Goal: Task Accomplishment & Management: Use online tool/utility

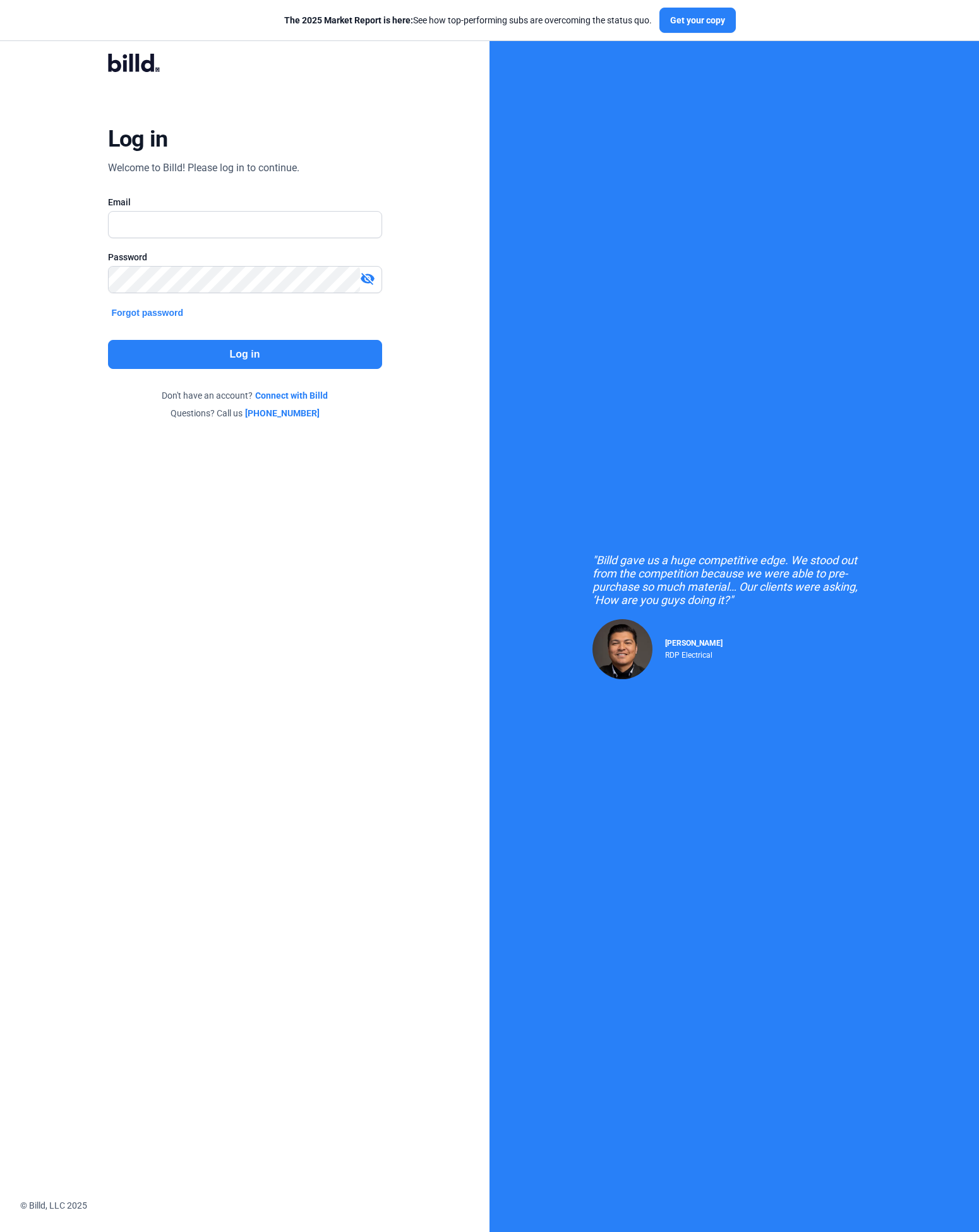
click at [226, 217] on input "text" at bounding box center [245, 225] width 273 height 26
click at [157, 219] on input "text" at bounding box center [238, 225] width 260 height 26
type input "[PERSON_NAME][EMAIL_ADDRESS][DOMAIN_NAME]"
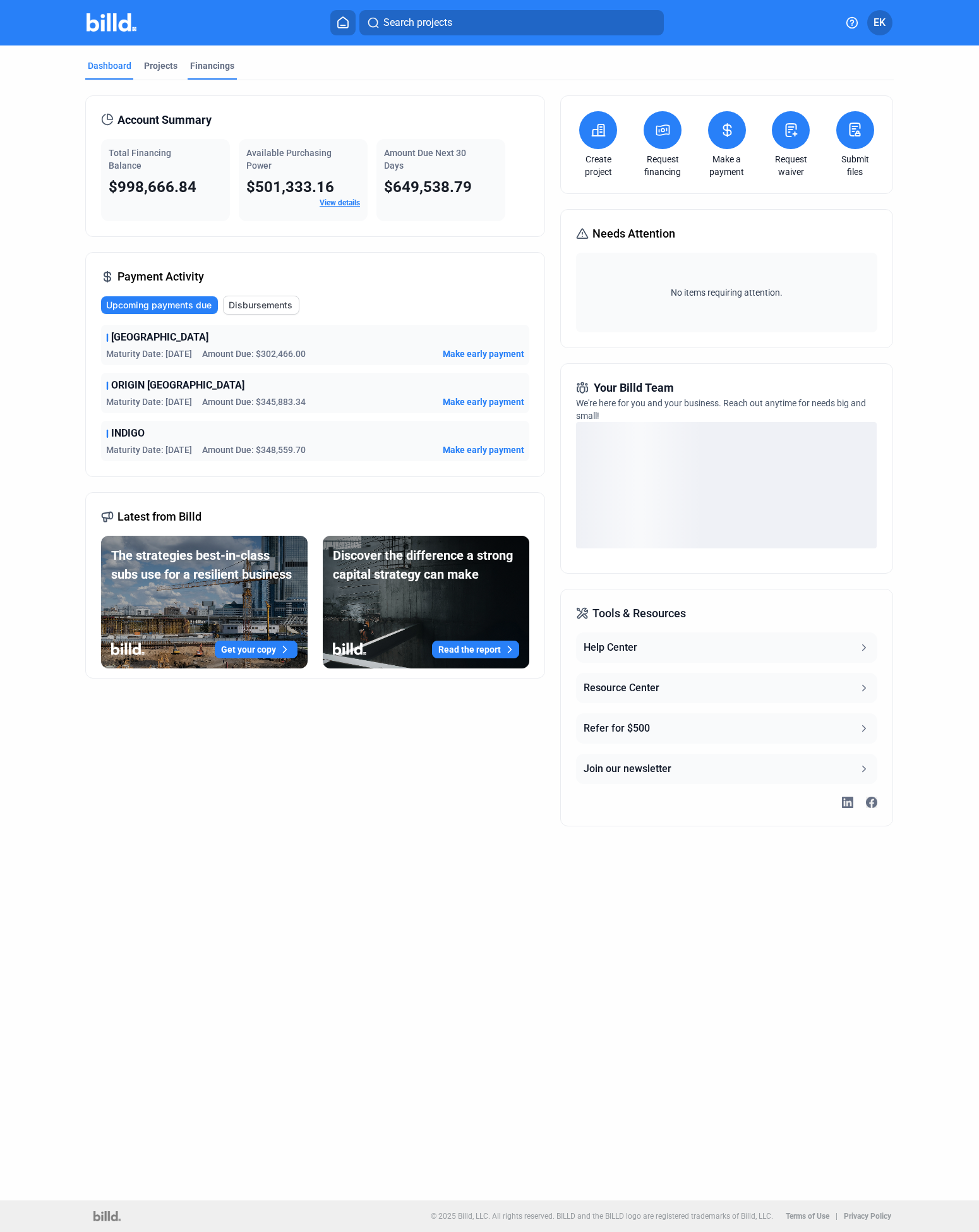
click at [204, 67] on div "Financings" at bounding box center [212, 66] width 44 height 13
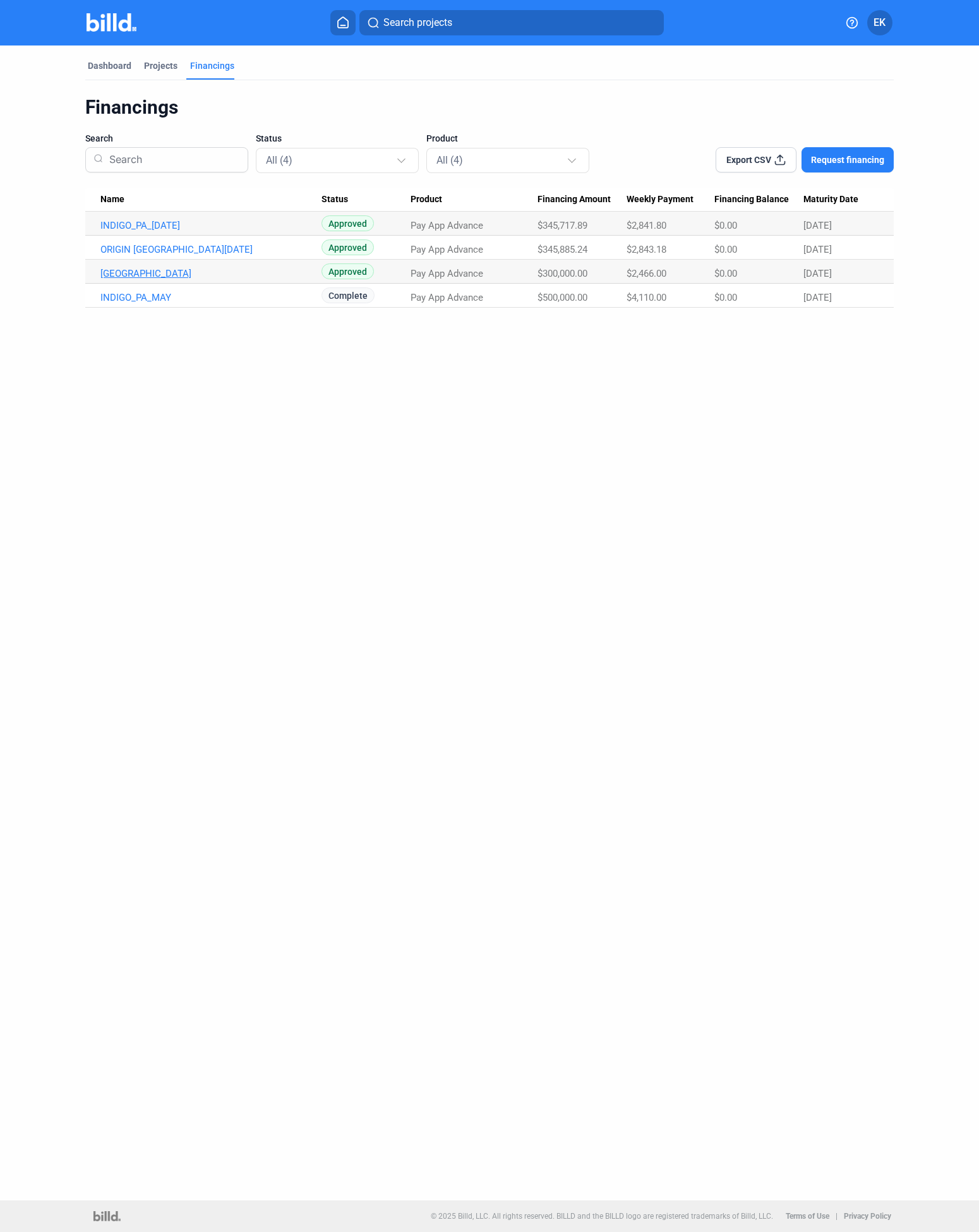
click at [224, 271] on link "[GEOGRAPHIC_DATA]" at bounding box center [211, 274] width 221 height 12
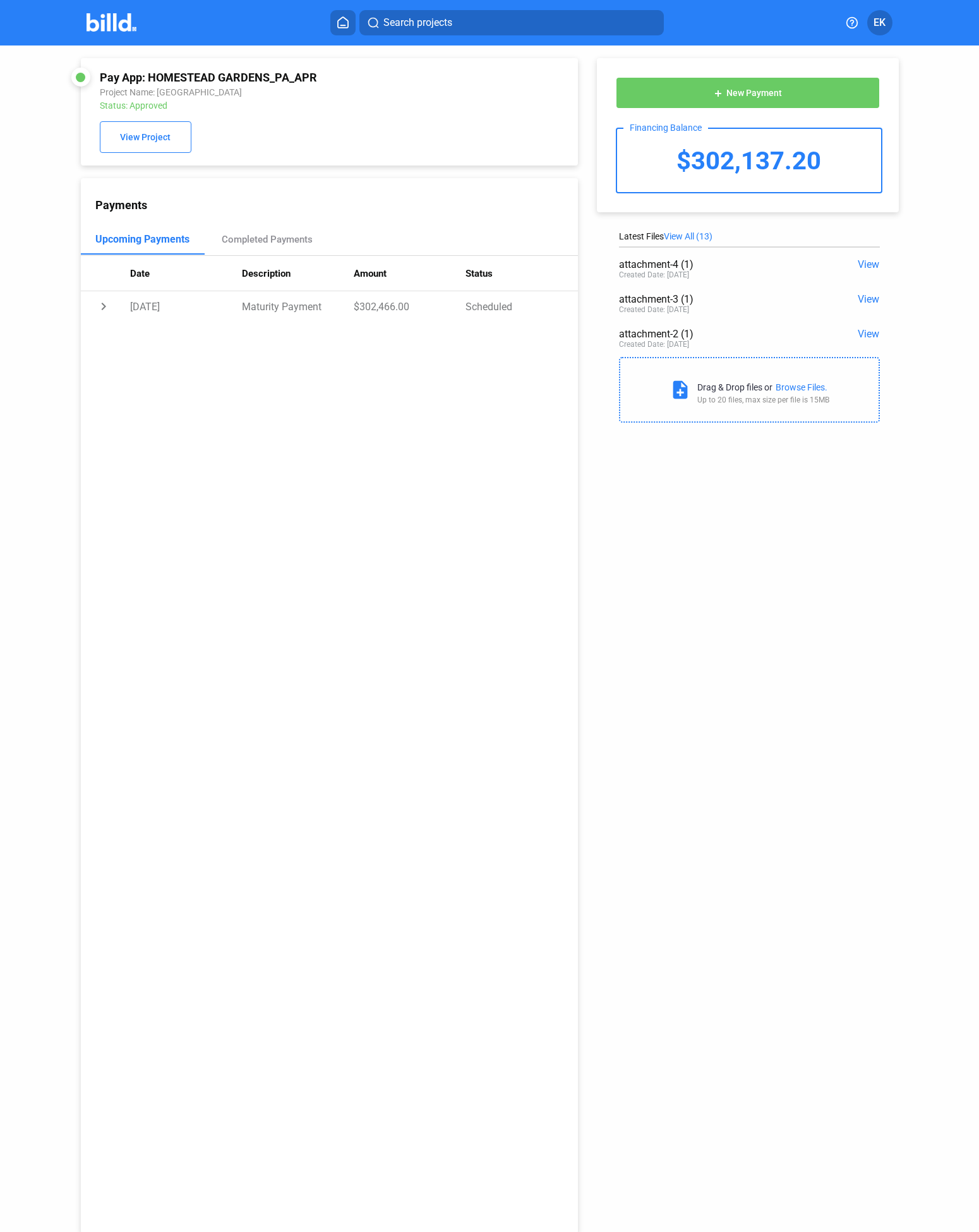
click at [737, 90] on span "New Payment" at bounding box center [753, 93] width 55 height 10
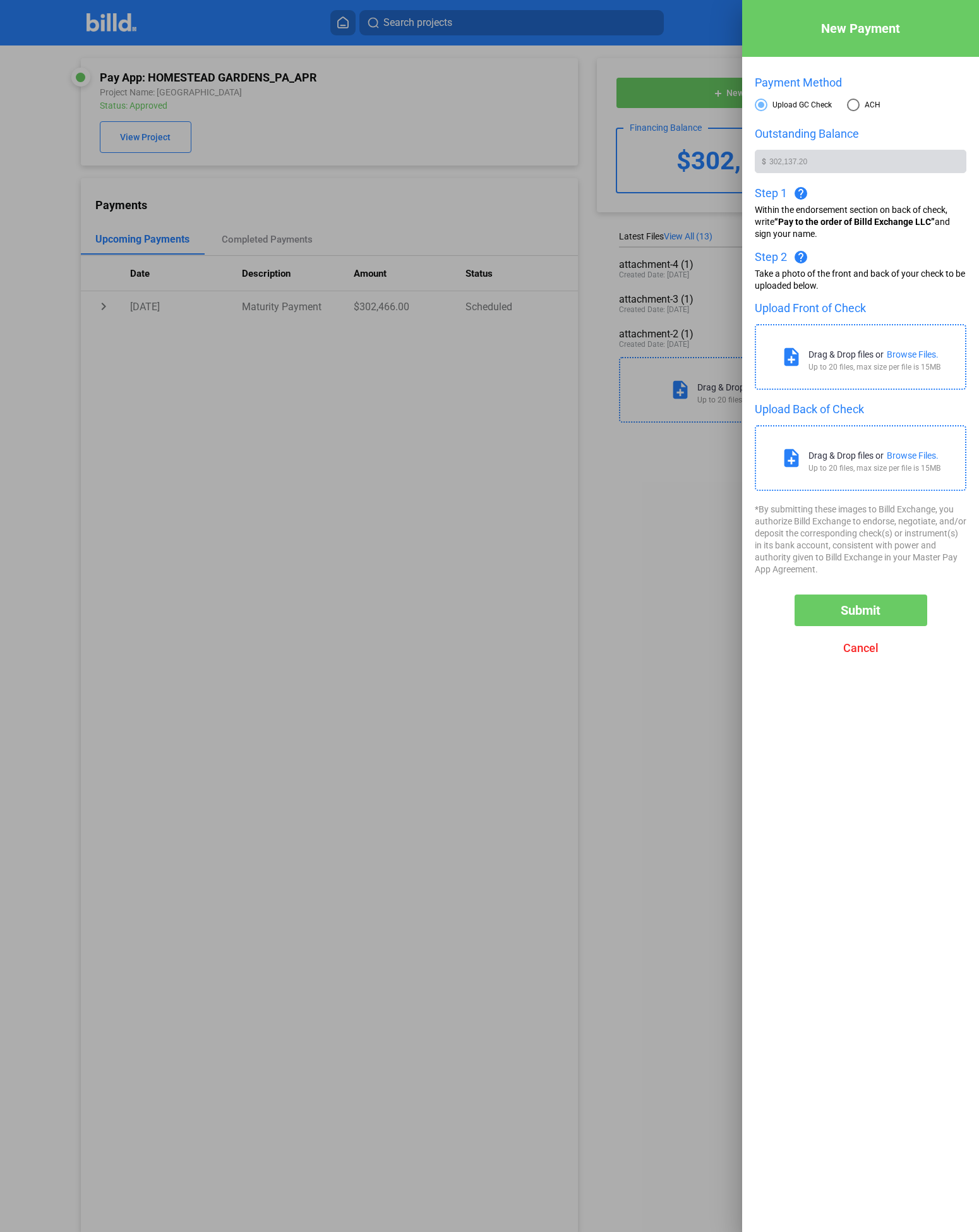
click at [855, 106] on span at bounding box center [854, 105] width 13 height 13
click at [855, 106] on input "ACH" at bounding box center [854, 105] width 13 height 13
radio input "true"
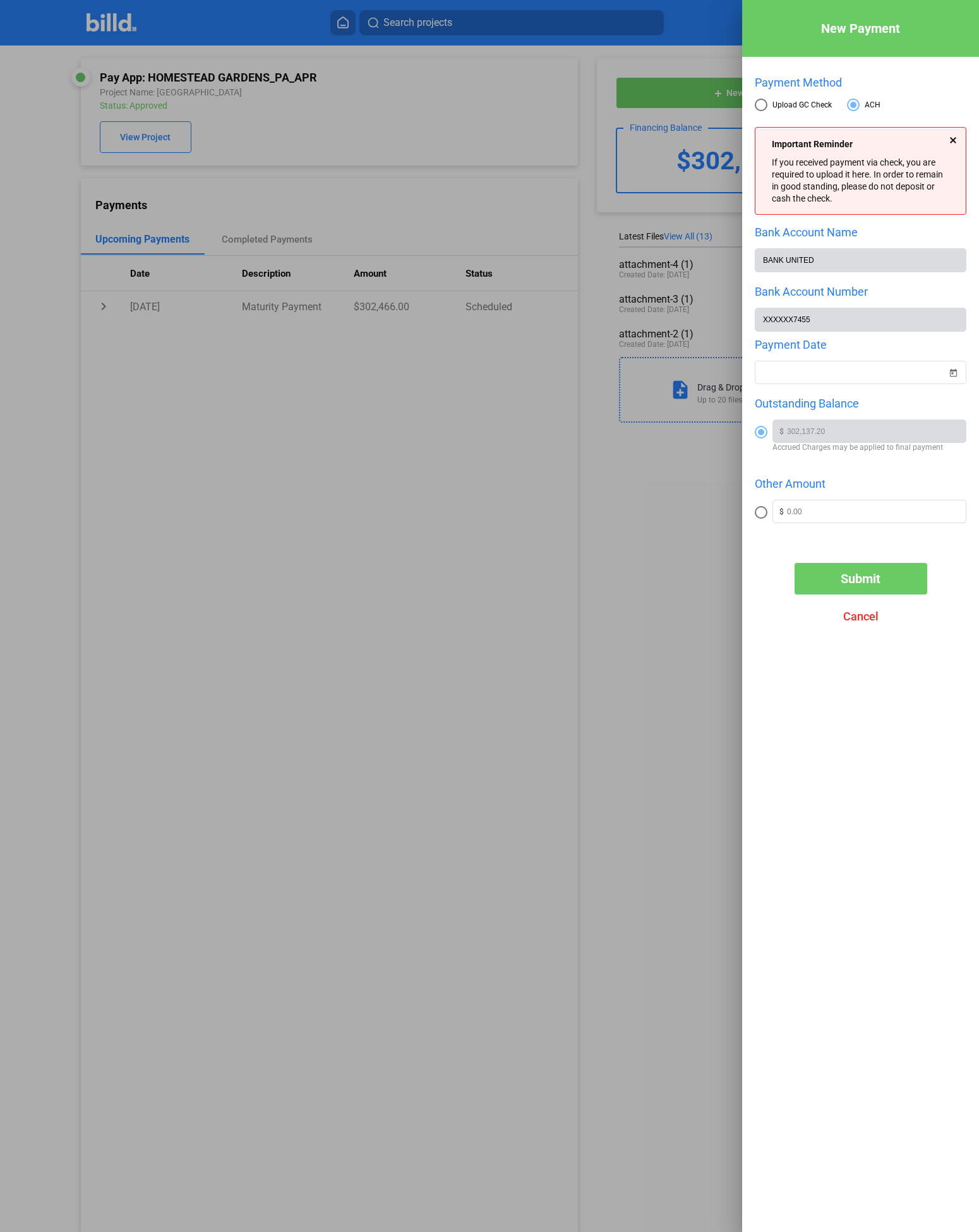
click at [766, 104] on span at bounding box center [762, 105] width 13 height 13
click at [766, 104] on input "Upload GC Check" at bounding box center [762, 105] width 13 height 13
radio input "true"
